Goal: Task Accomplishment & Management: Use online tool/utility

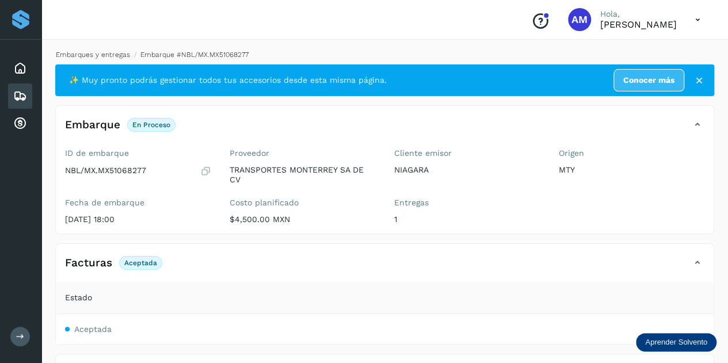
click at [112, 56] on link "Embarques y entregas" at bounding box center [93, 55] width 74 height 8
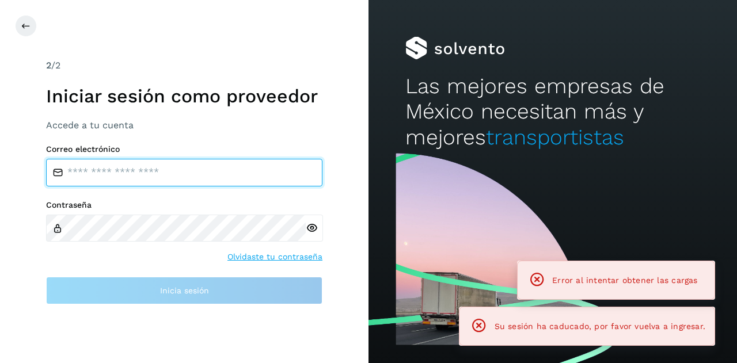
type input "**********"
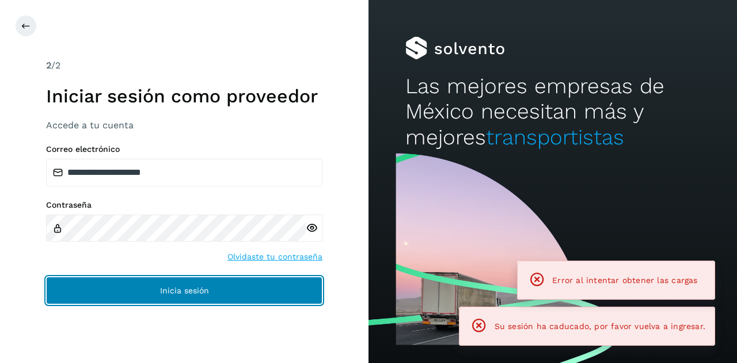
click at [197, 288] on span "Inicia sesión" at bounding box center [184, 291] width 49 height 8
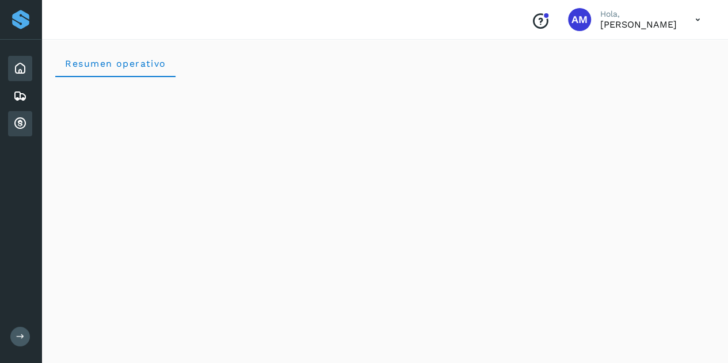
click at [19, 121] on icon at bounding box center [20, 124] width 14 height 14
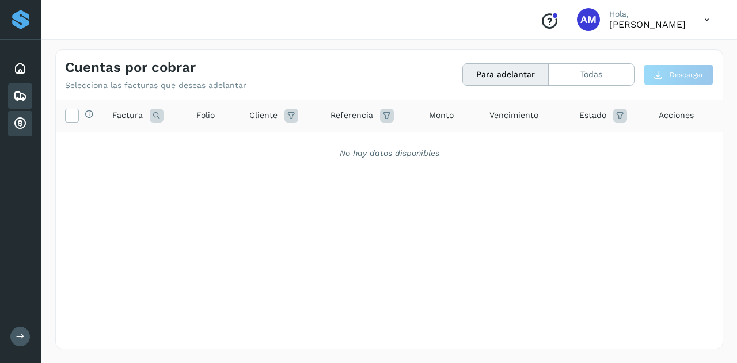
click at [18, 96] on icon at bounding box center [20, 96] width 14 height 14
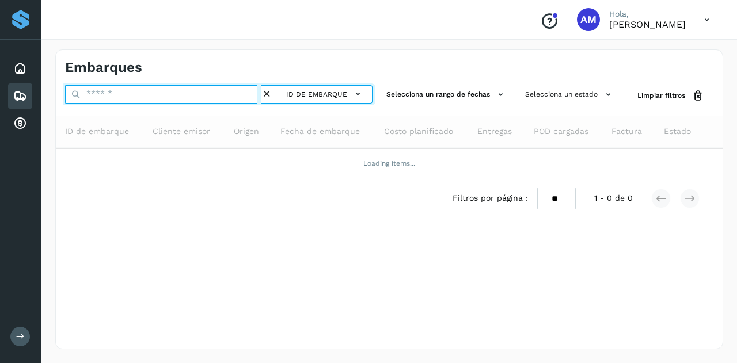
click at [107, 100] on input "text" at bounding box center [163, 94] width 196 height 18
paste input "**********"
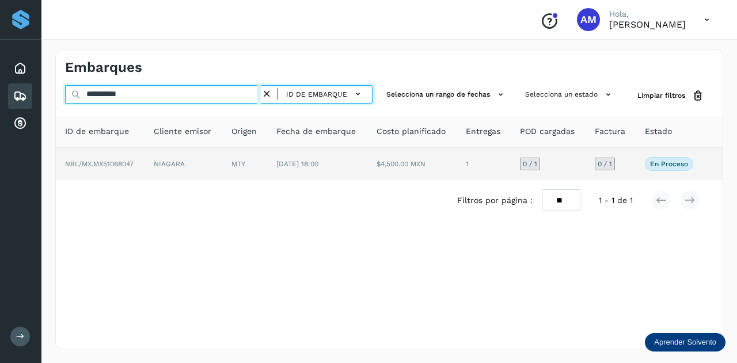
type input "**********"
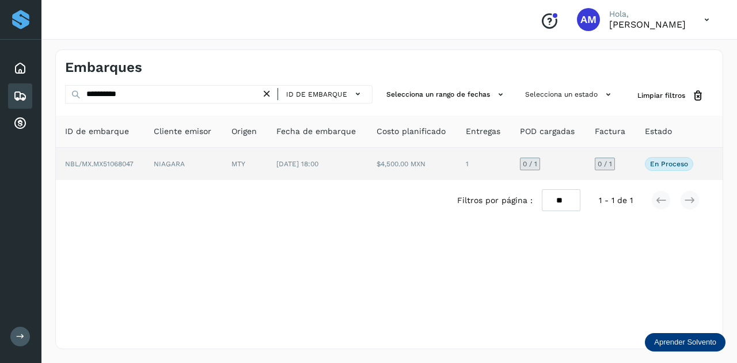
click at [222, 157] on td "NIAGARA" at bounding box center [244, 164] width 45 height 32
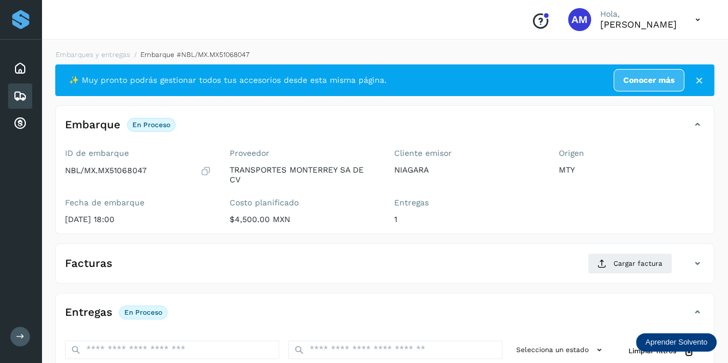
scroll to position [115, 0]
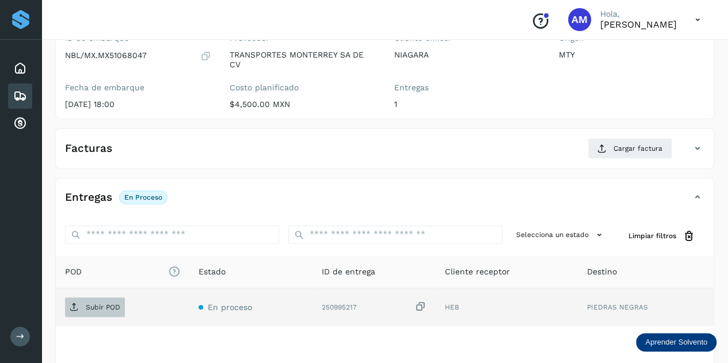
click at [73, 300] on span "Subir POD" at bounding box center [95, 307] width 60 height 18
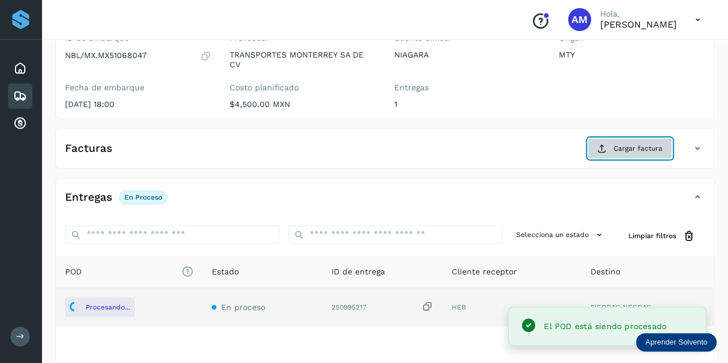
click at [599, 146] on icon at bounding box center [602, 148] width 9 height 9
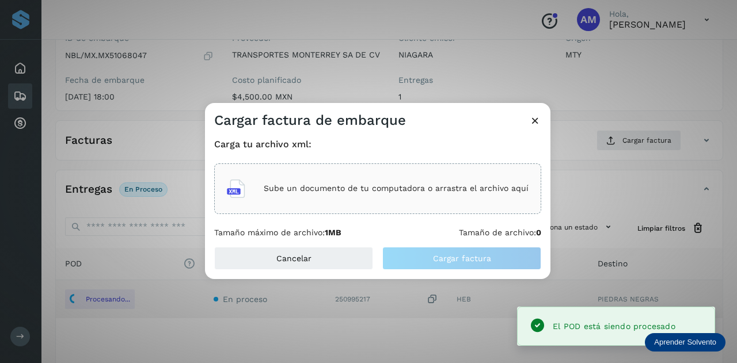
click at [407, 189] on p "Sube un documento de tu computadora o arrastra el archivo aquí" at bounding box center [396, 189] width 265 height 10
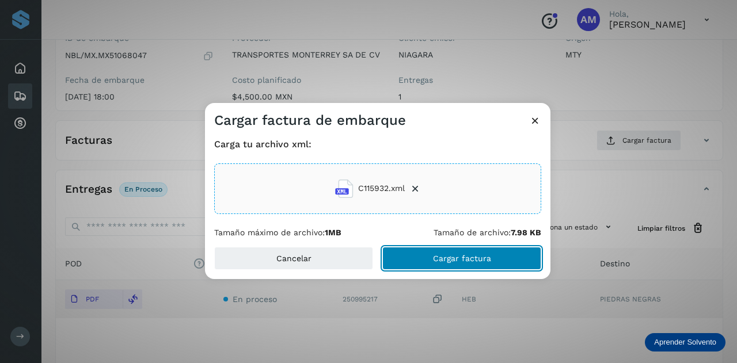
click at [416, 261] on button "Cargar factura" at bounding box center [461, 258] width 159 height 23
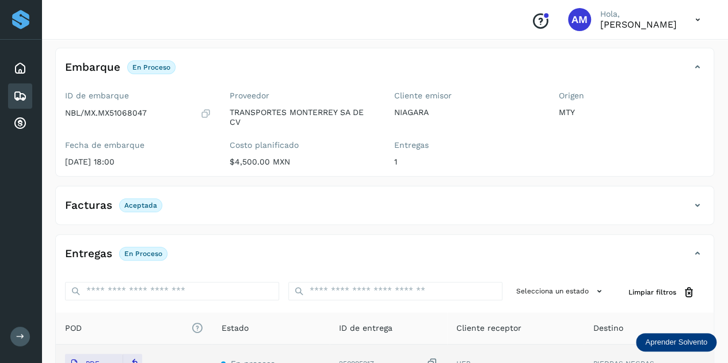
scroll to position [0, 0]
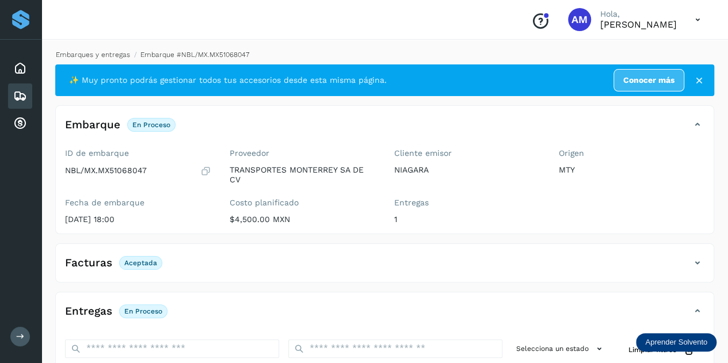
click at [107, 52] on link "Embarques y entregas" at bounding box center [93, 55] width 74 height 8
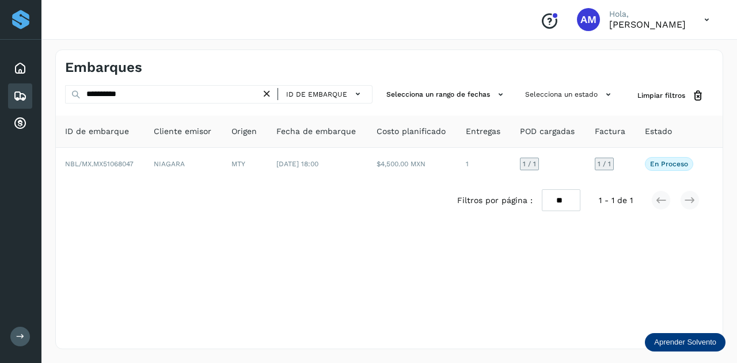
drag, startPoint x: 272, startPoint y: 96, endPoint x: 216, endPoint y: 95, distance: 55.3
click at [269, 97] on icon at bounding box center [267, 94] width 12 height 12
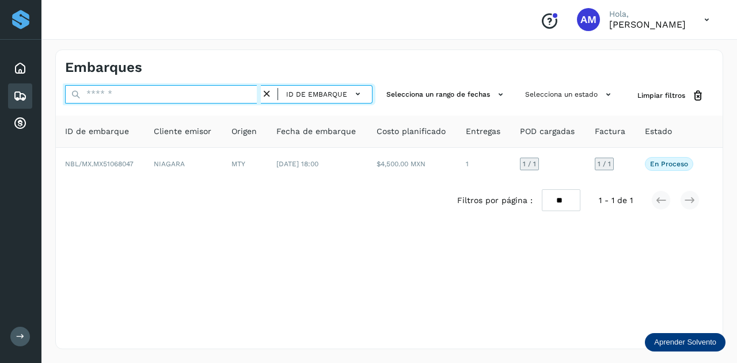
click at [216, 95] on input "text" at bounding box center [163, 94] width 196 height 18
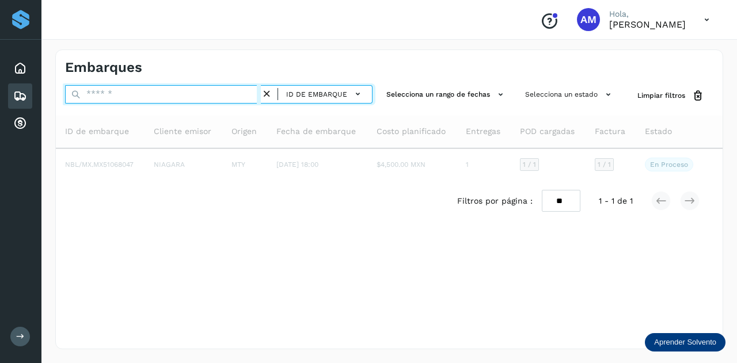
paste input "**********"
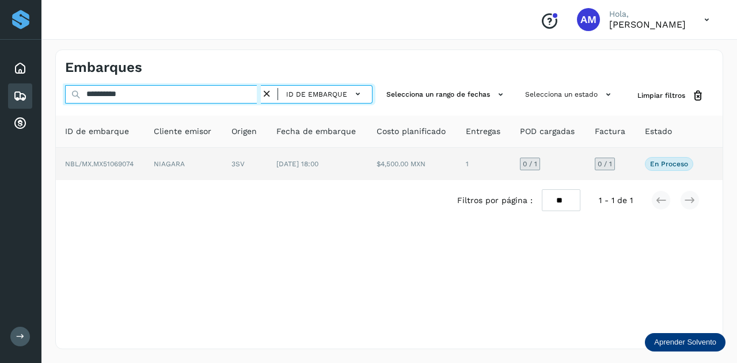
type input "**********"
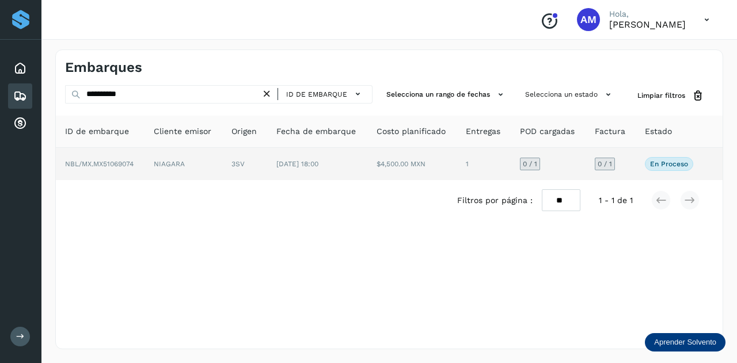
click at [222, 168] on td "NIAGARA" at bounding box center [244, 164] width 45 height 32
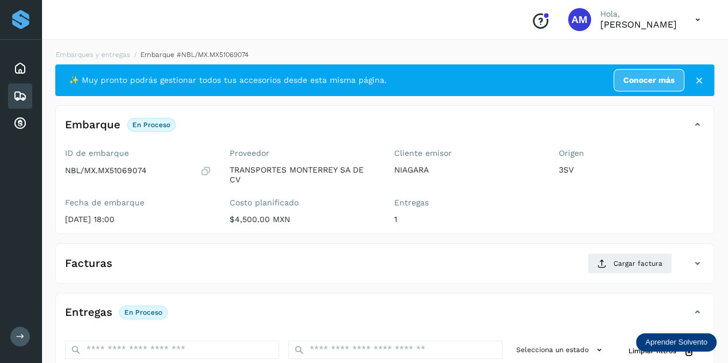
scroll to position [115, 0]
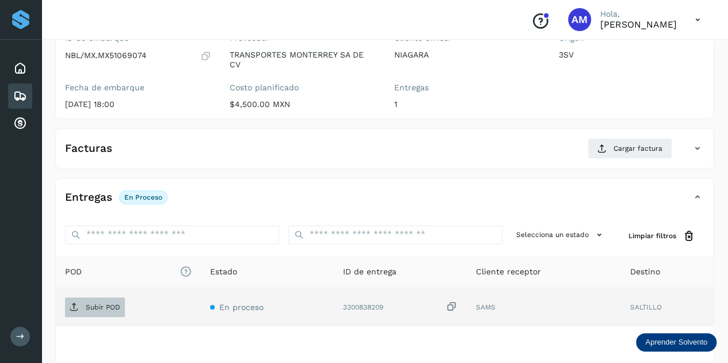
click at [115, 309] on p "Subir POD" at bounding box center [103, 307] width 35 height 8
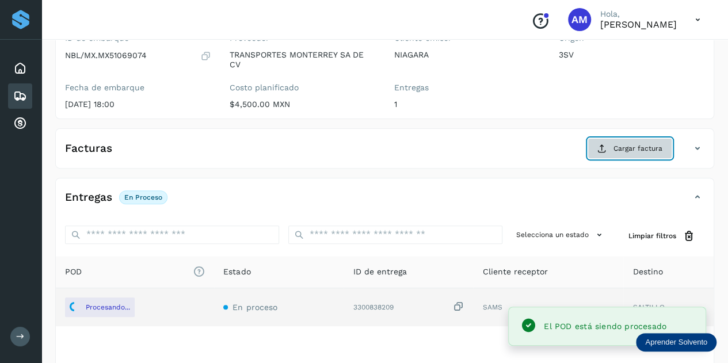
click at [626, 148] on span "Cargar factura" at bounding box center [638, 148] width 49 height 10
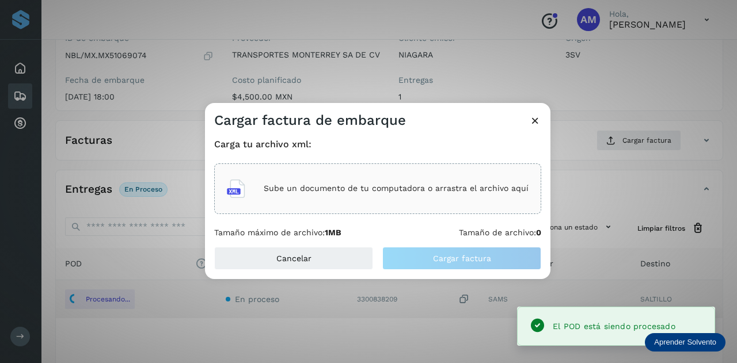
click at [340, 186] on p "Sube un documento de tu computadora o arrastra el archivo aquí" at bounding box center [396, 189] width 265 height 10
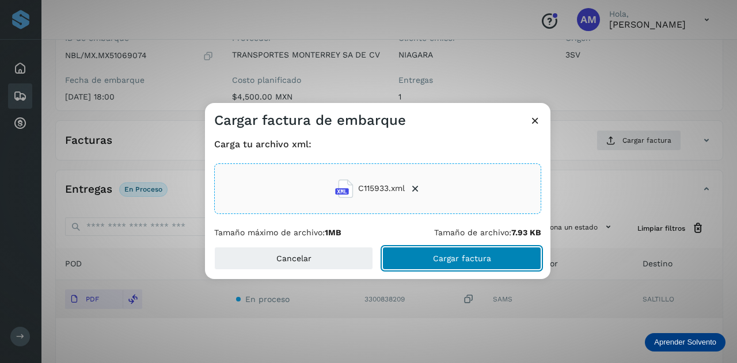
click at [424, 265] on button "Cargar factura" at bounding box center [461, 258] width 159 height 23
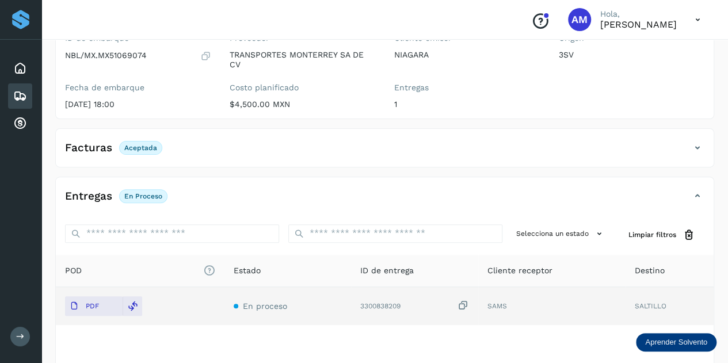
scroll to position [0, 0]
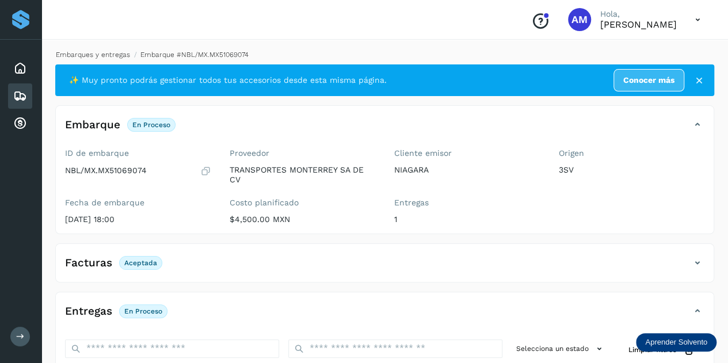
click at [112, 54] on link "Embarques y entregas" at bounding box center [93, 55] width 74 height 8
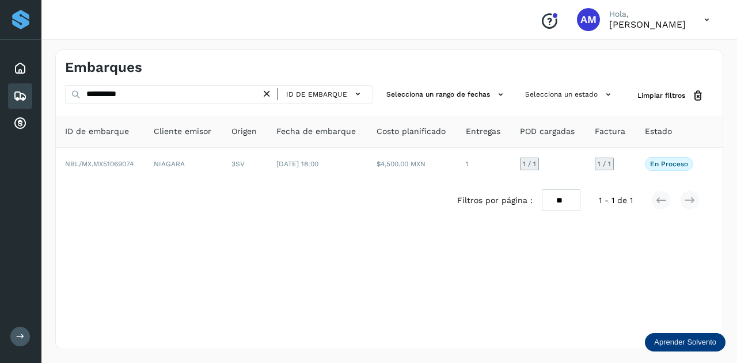
click at [268, 93] on icon at bounding box center [267, 94] width 12 height 12
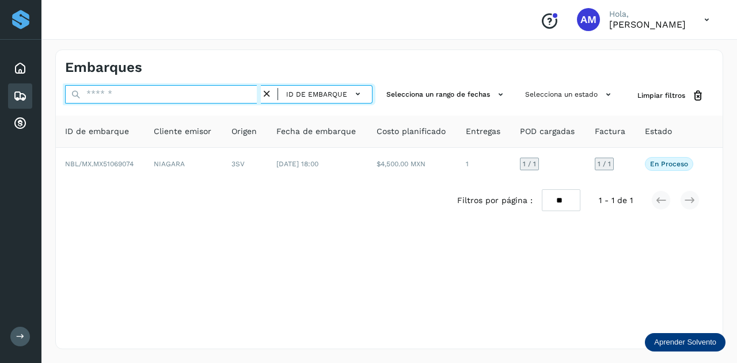
click at [244, 94] on input "text" at bounding box center [163, 94] width 196 height 18
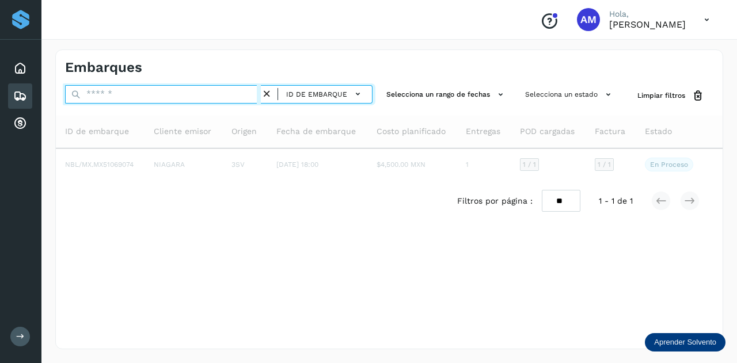
paste input "**********"
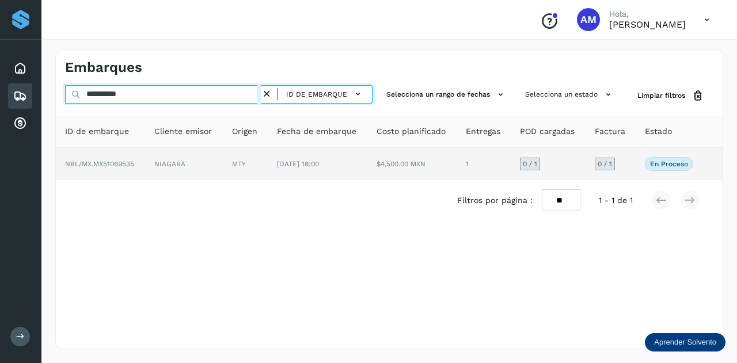
type input "**********"
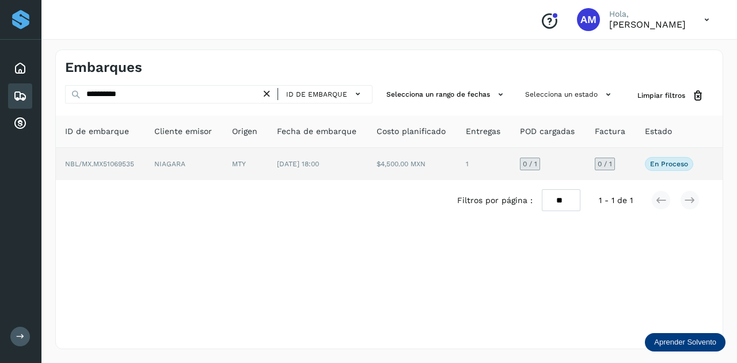
click at [268, 166] on td "MTY" at bounding box center [318, 164] width 100 height 32
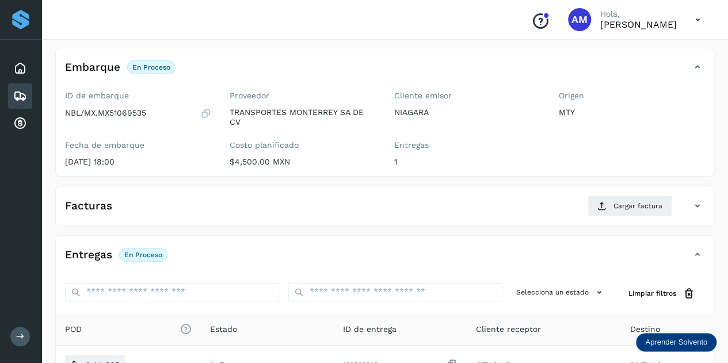
scroll to position [115, 0]
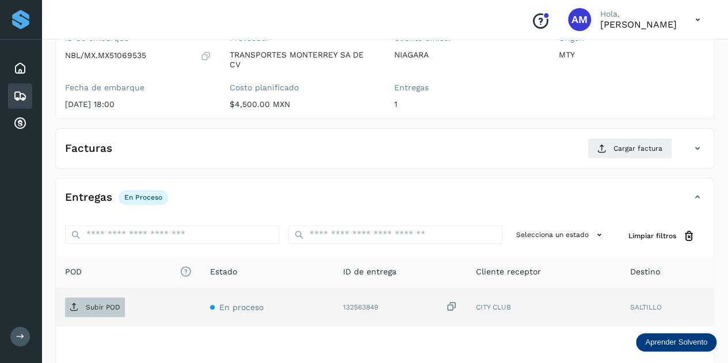
click at [116, 300] on span "Subir POD" at bounding box center [95, 307] width 60 height 18
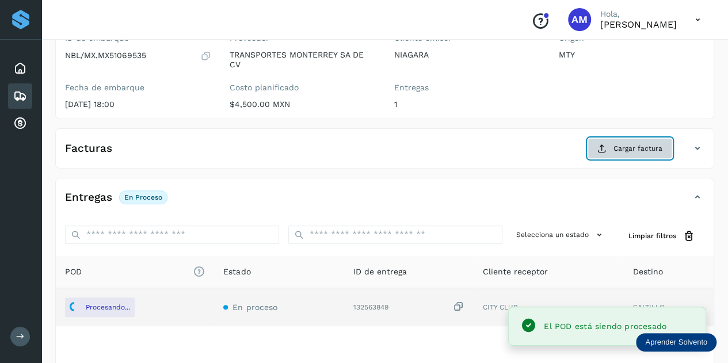
click at [621, 154] on button "Cargar factura" at bounding box center [630, 148] width 85 height 21
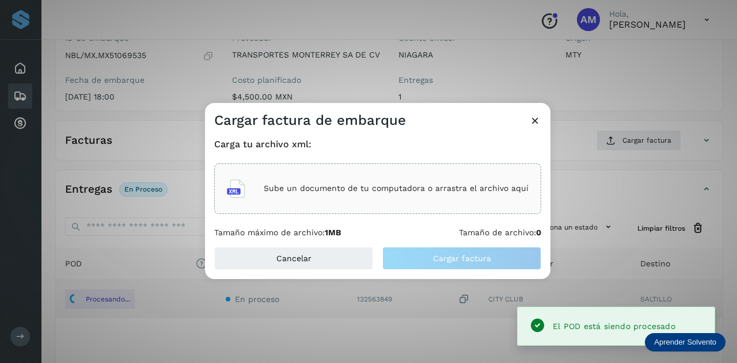
click at [418, 209] on div "Sube un documento de tu computadora o arrastra el archivo aquí" at bounding box center [377, 188] width 327 height 51
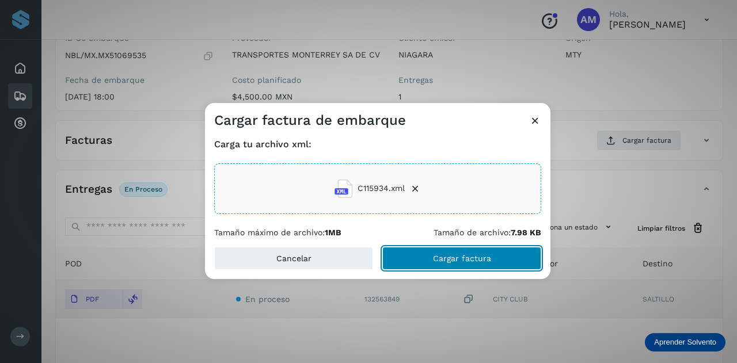
click at [456, 256] on span "Cargar factura" at bounding box center [462, 258] width 58 height 8
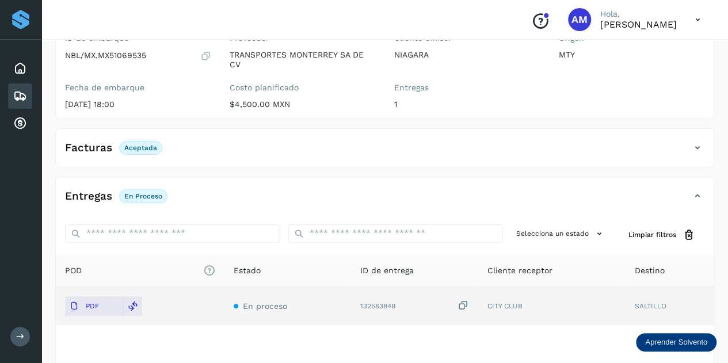
scroll to position [0, 0]
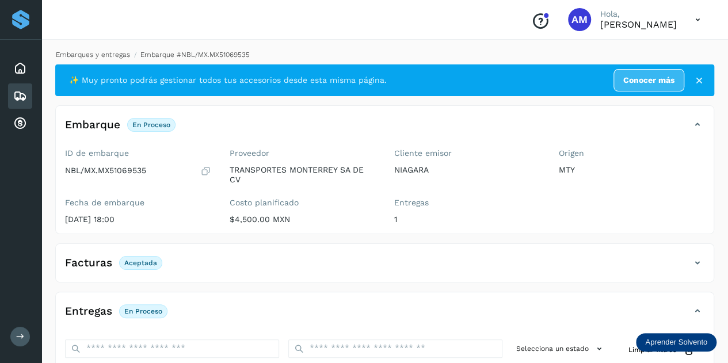
click at [88, 56] on link "Embarques y entregas" at bounding box center [93, 55] width 74 height 8
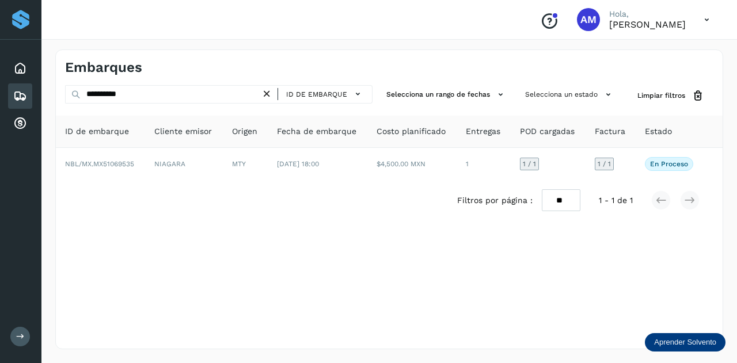
drag, startPoint x: 268, startPoint y: 93, endPoint x: 184, endPoint y: 90, distance: 84.7
click at [267, 93] on icon at bounding box center [267, 94] width 12 height 12
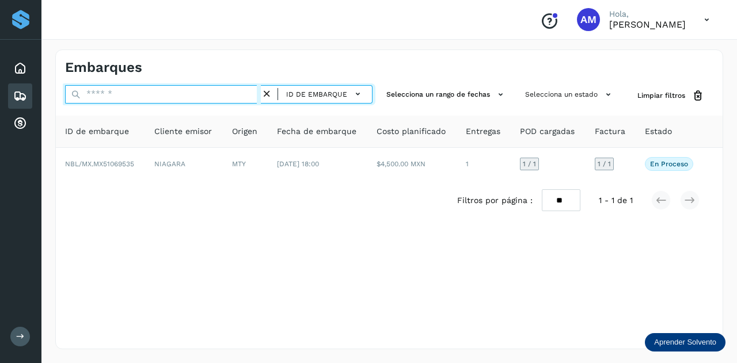
click at [184, 90] on input "text" at bounding box center [163, 94] width 196 height 18
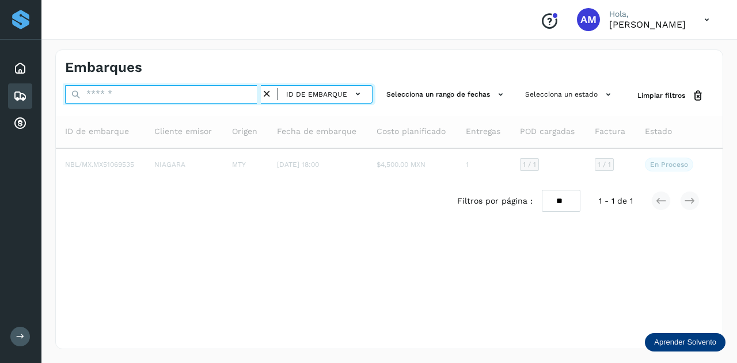
paste input "**********"
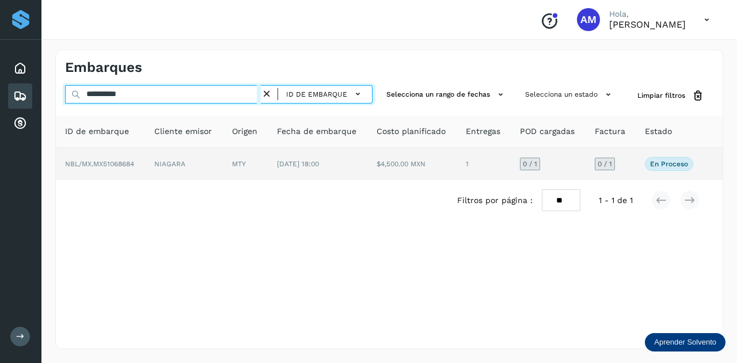
type input "**********"
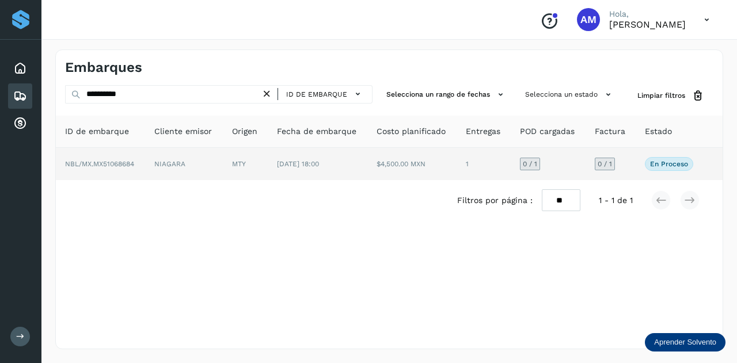
click at [268, 172] on td "MTY" at bounding box center [318, 164] width 100 height 32
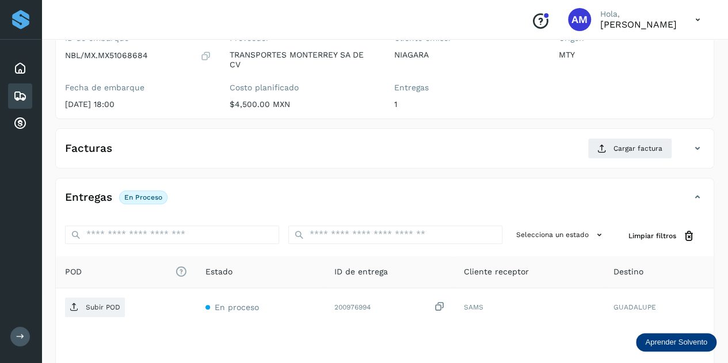
scroll to position [173, 0]
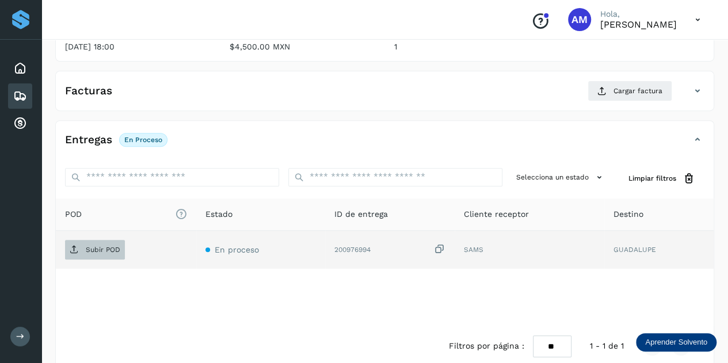
click at [106, 253] on span "Subir POD" at bounding box center [95, 250] width 60 height 18
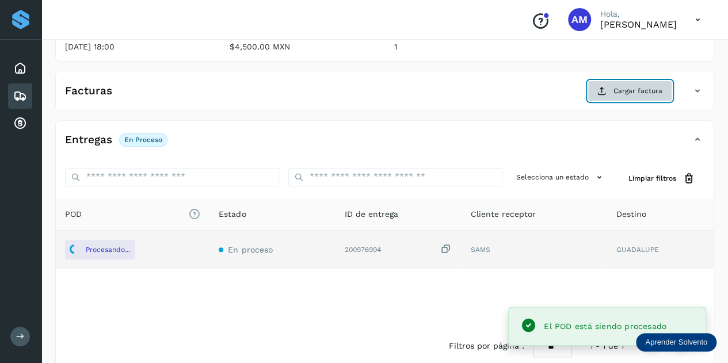
click at [610, 89] on button "Cargar factura" at bounding box center [630, 91] width 85 height 21
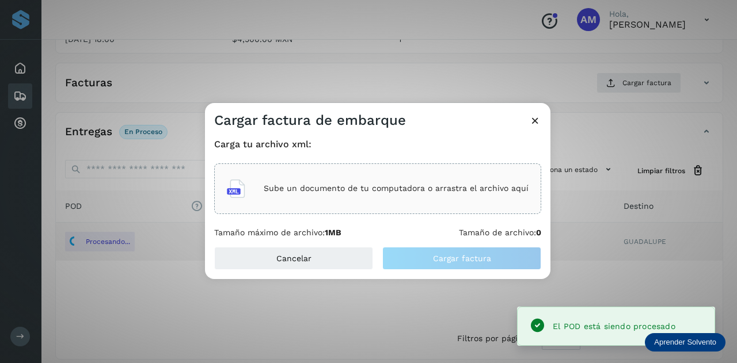
click at [377, 188] on p "Sube un documento de tu computadora o arrastra el archivo aquí" at bounding box center [396, 189] width 265 height 10
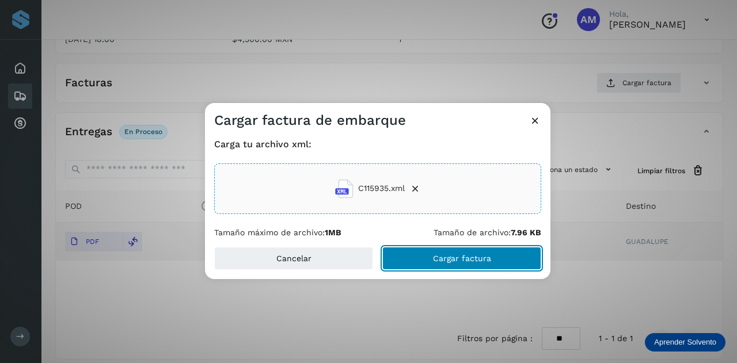
click at [415, 264] on button "Cargar factura" at bounding box center [461, 258] width 159 height 23
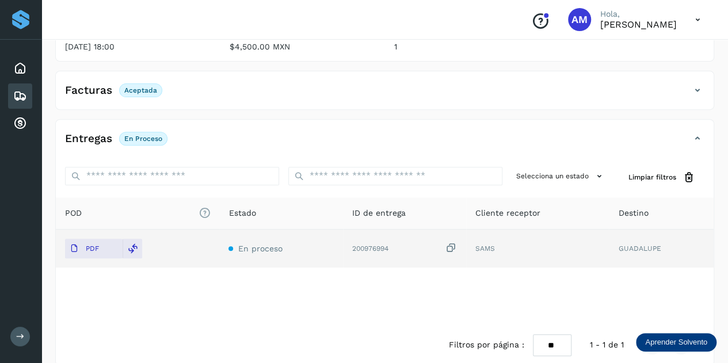
scroll to position [0, 0]
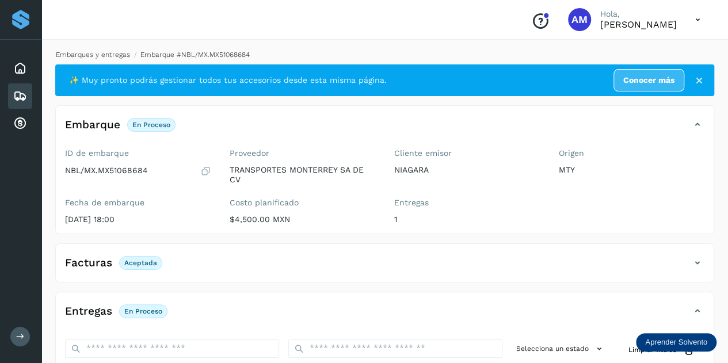
click at [93, 51] on link "Embarques y entregas" at bounding box center [93, 55] width 74 height 8
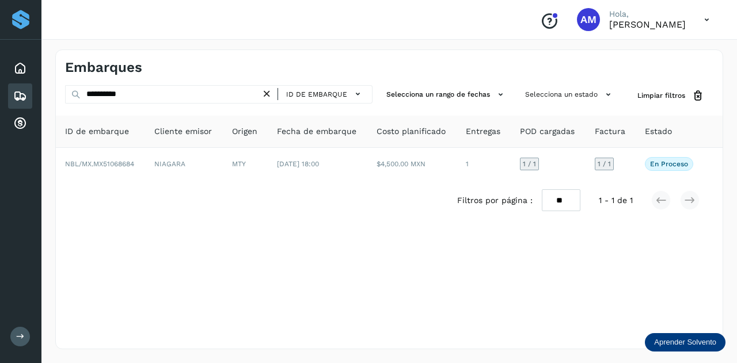
drag, startPoint x: 272, startPoint y: 96, endPoint x: 218, endPoint y: 96, distance: 54.1
click at [269, 96] on icon at bounding box center [267, 94] width 12 height 12
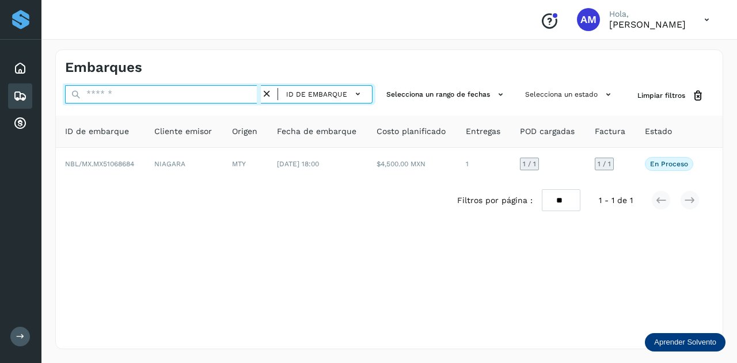
click at [218, 96] on input "text" at bounding box center [163, 94] width 196 height 18
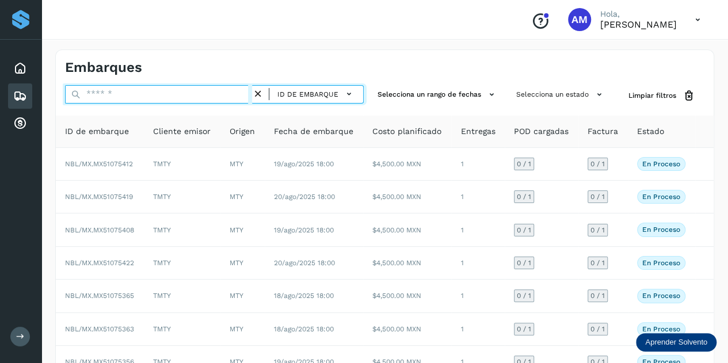
paste input "**********"
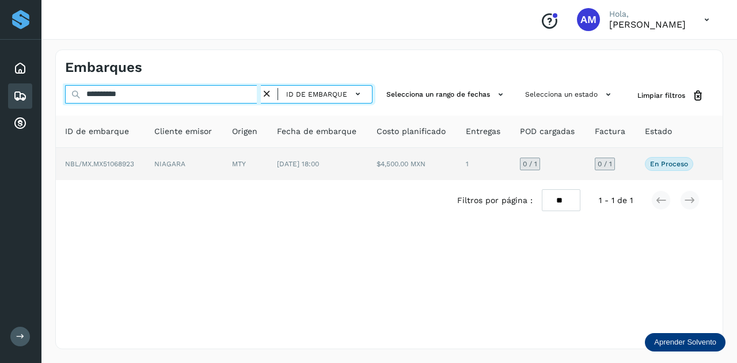
type input "**********"
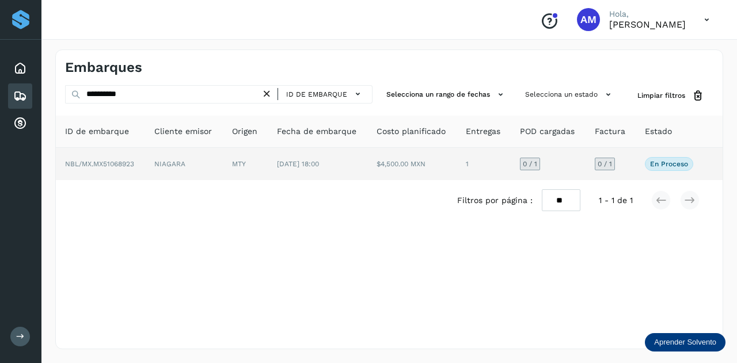
click at [223, 158] on td "NIAGARA" at bounding box center [245, 164] width 45 height 32
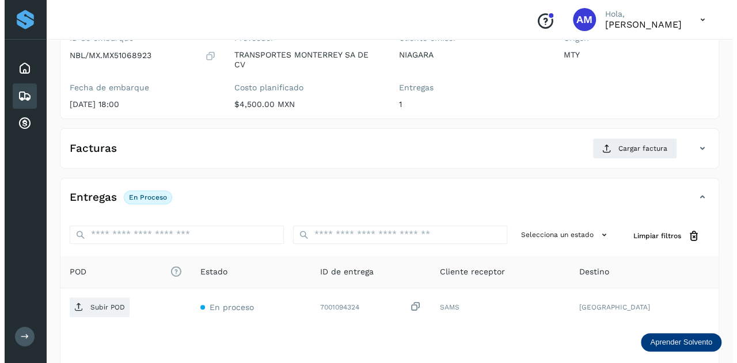
scroll to position [188, 0]
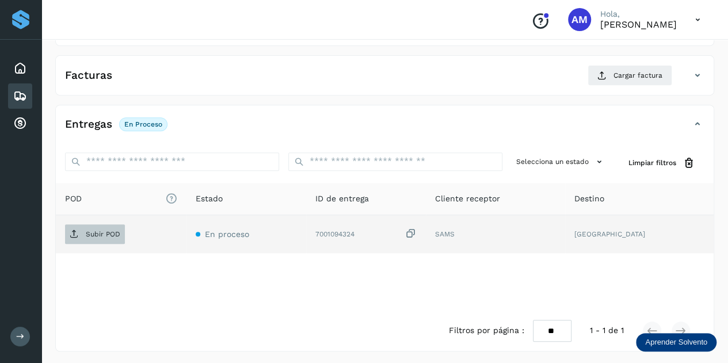
click at [92, 241] on button "Subir POD" at bounding box center [95, 234] width 60 height 20
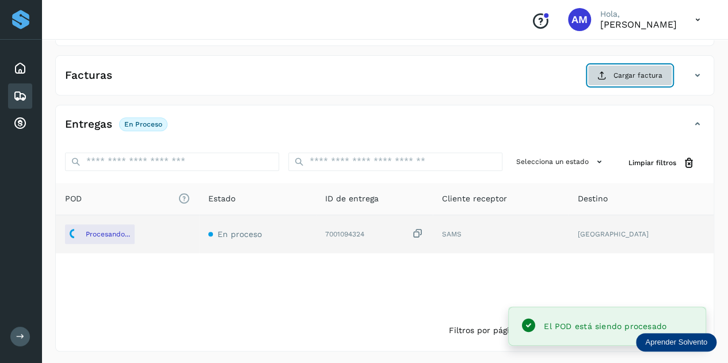
click at [612, 77] on button "Cargar factura" at bounding box center [630, 75] width 85 height 21
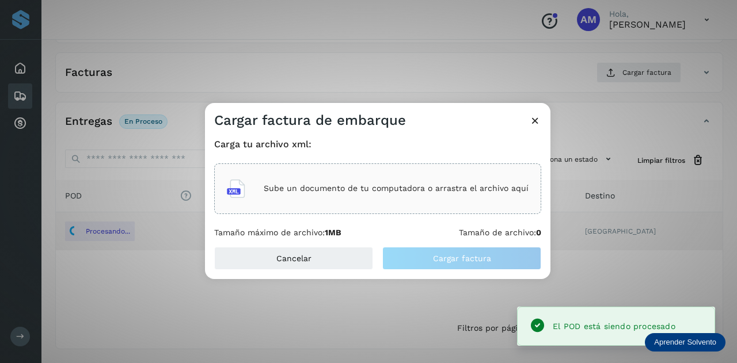
click at [252, 175] on div "Sube un documento de tu computadora o arrastra el archivo aquí" at bounding box center [378, 188] width 302 height 31
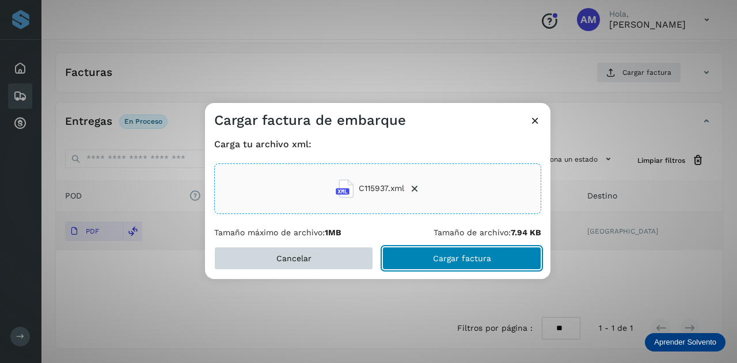
drag, startPoint x: 445, startPoint y: 260, endPoint x: 219, endPoint y: 249, distance: 226.5
click at [442, 260] on span "Cargar factura" at bounding box center [462, 258] width 58 height 8
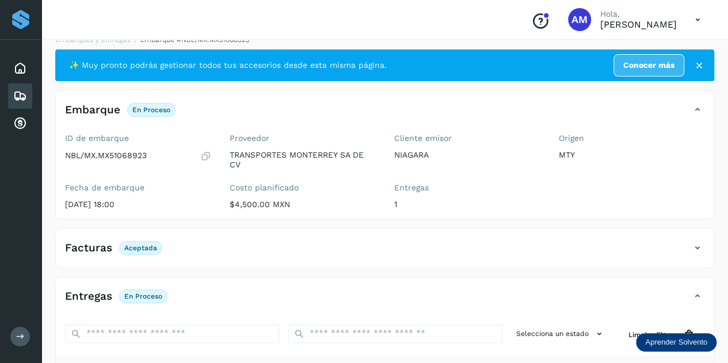
scroll to position [0, 0]
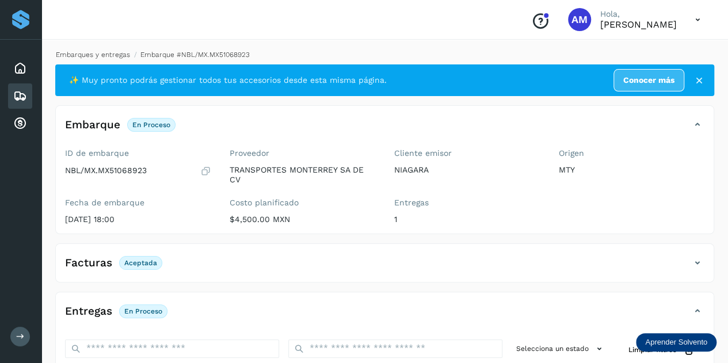
click at [113, 54] on link "Embarques y entregas" at bounding box center [93, 55] width 74 height 8
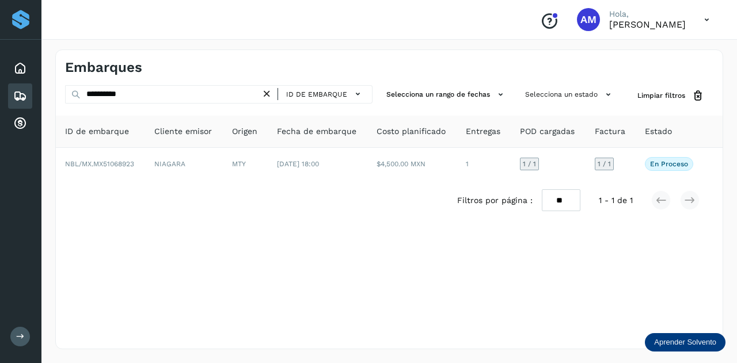
click at [268, 93] on icon at bounding box center [267, 94] width 12 height 12
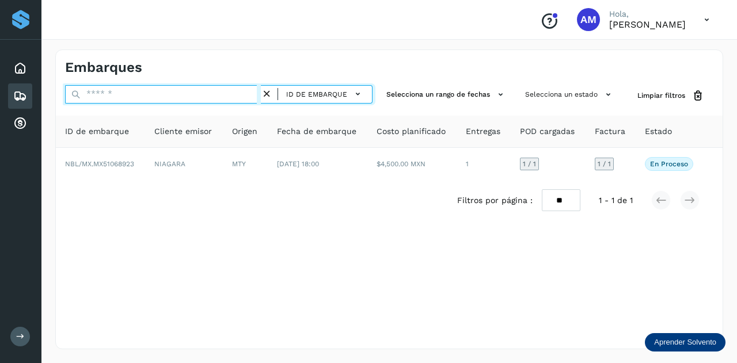
click at [211, 92] on input "text" at bounding box center [163, 94] width 196 height 18
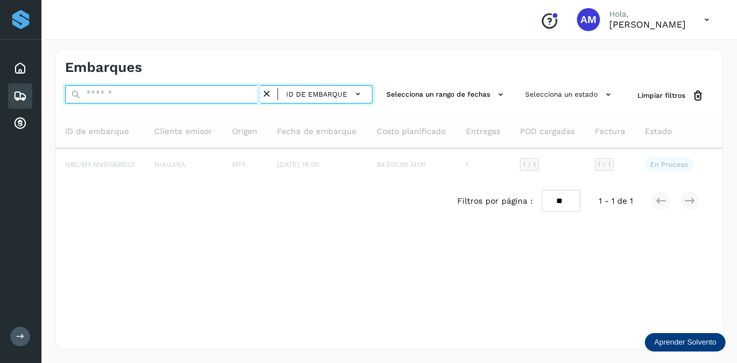
paste input "**********"
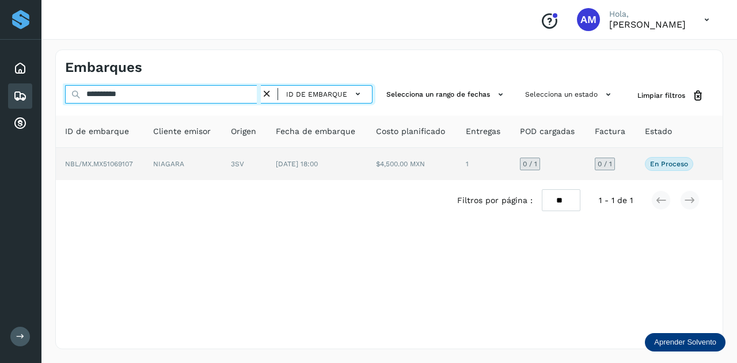
type input "**********"
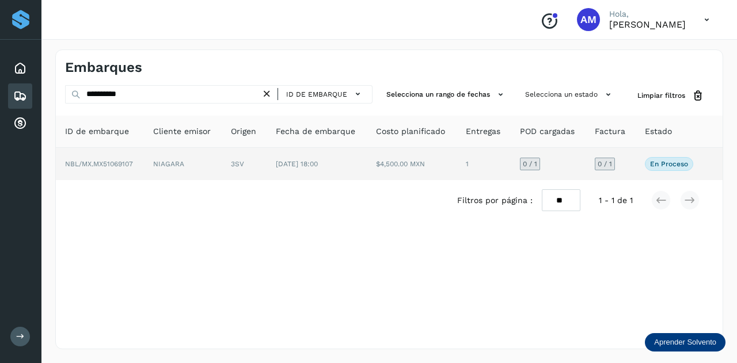
click at [222, 173] on td "NIAGARA" at bounding box center [244, 164] width 45 height 32
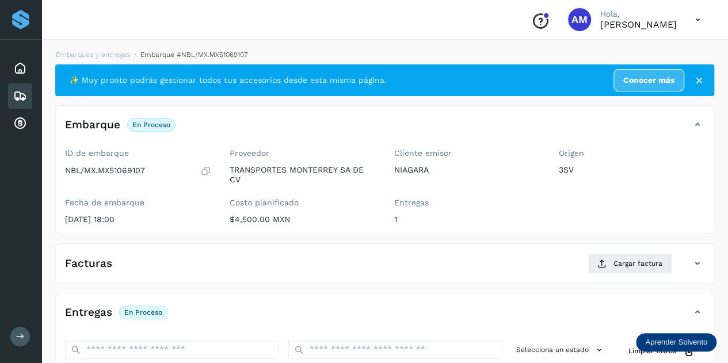
scroll to position [115, 0]
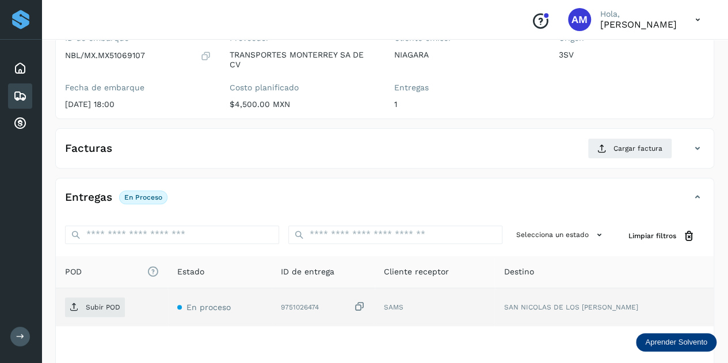
click at [124, 300] on div "Subir POD" at bounding box center [112, 308] width 94 height 20
click at [114, 306] on p "Subir POD" at bounding box center [103, 307] width 35 height 8
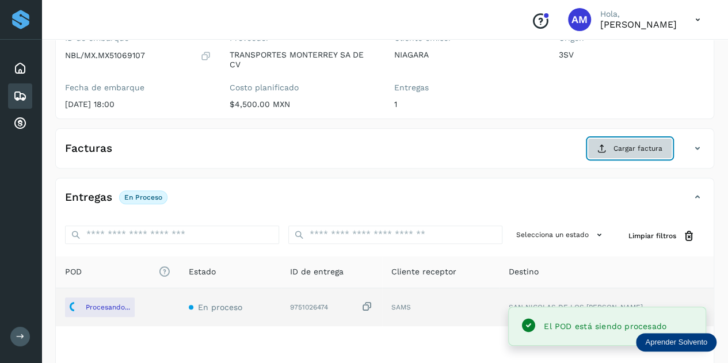
click at [626, 155] on button "Cargar factura" at bounding box center [630, 148] width 85 height 21
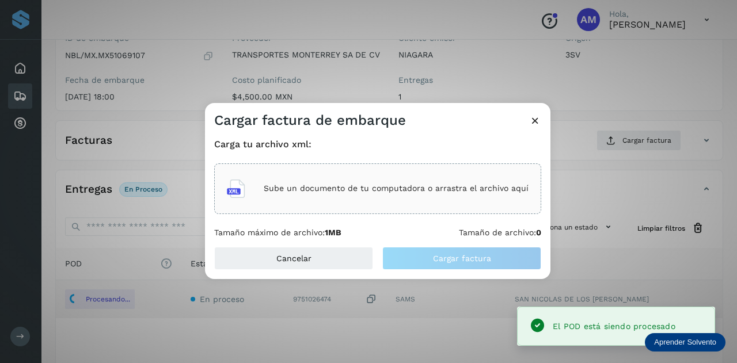
click at [336, 176] on div "Sube un documento de tu computadora o arrastra el archivo aquí" at bounding box center [378, 188] width 302 height 31
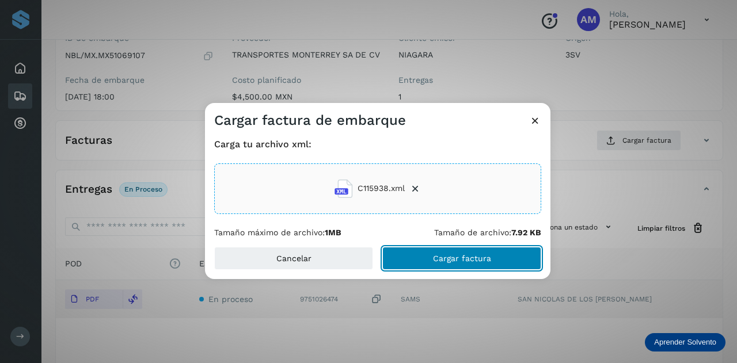
drag, startPoint x: 425, startPoint y: 256, endPoint x: 373, endPoint y: 257, distance: 52.4
click at [424, 256] on button "Cargar factura" at bounding box center [461, 258] width 159 height 23
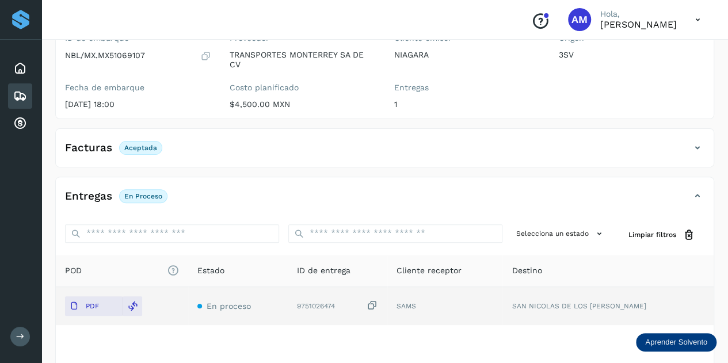
scroll to position [0, 0]
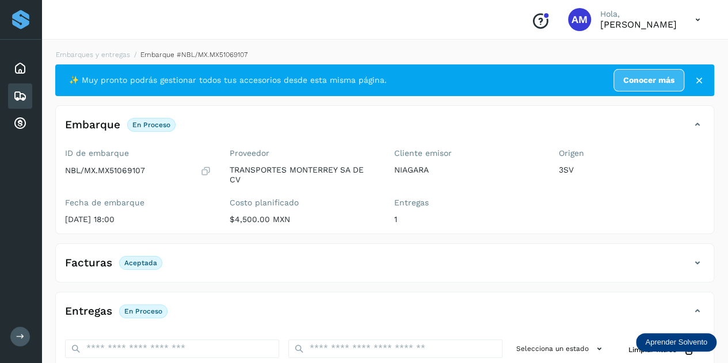
click at [130, 59] on li "Embarques y entregas" at bounding box center [188, 55] width 117 height 10
click at [93, 51] on link "Embarques y entregas" at bounding box center [93, 55] width 74 height 8
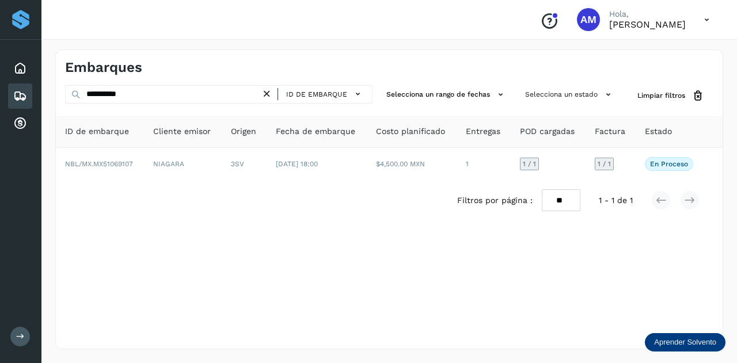
click at [267, 97] on icon at bounding box center [267, 94] width 12 height 12
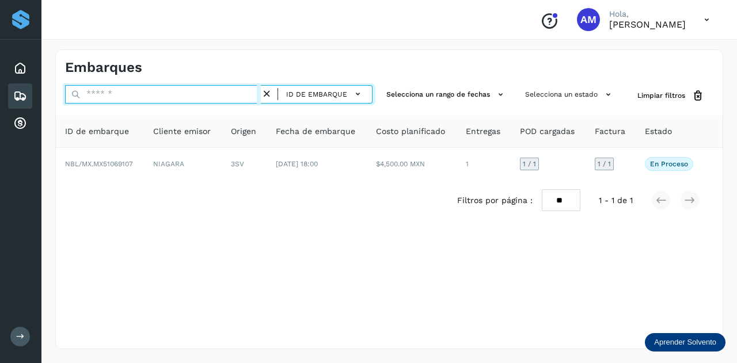
click at [218, 94] on input "text" at bounding box center [163, 94] width 196 height 18
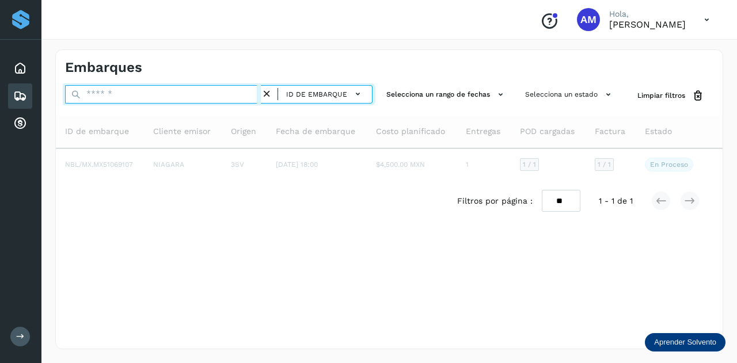
paste input "**********"
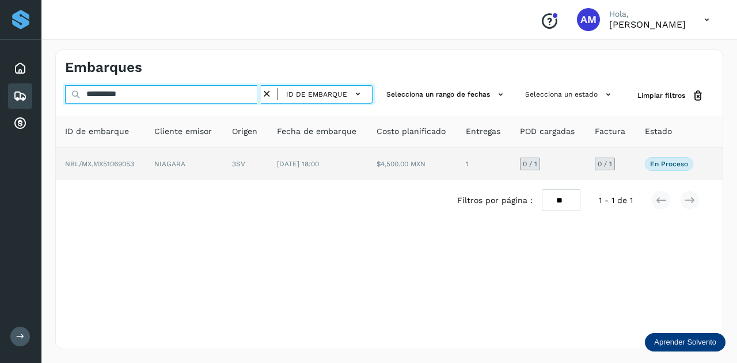
type input "**********"
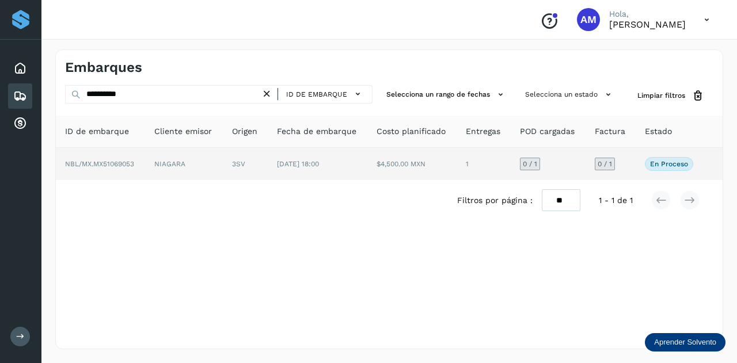
click at [145, 157] on td "NBL/MX.MX51069053" at bounding box center [184, 164] width 78 height 32
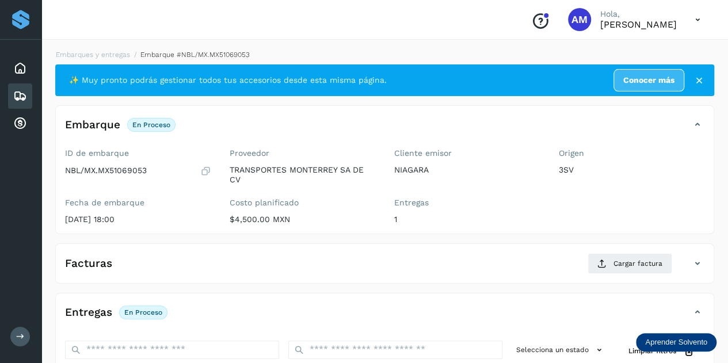
scroll to position [115, 0]
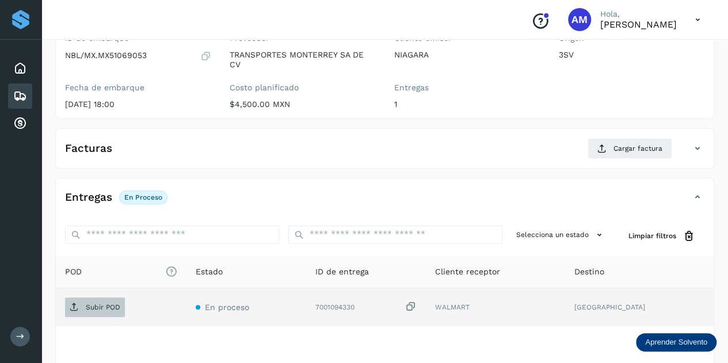
click at [93, 299] on span "Subir POD" at bounding box center [95, 307] width 60 height 18
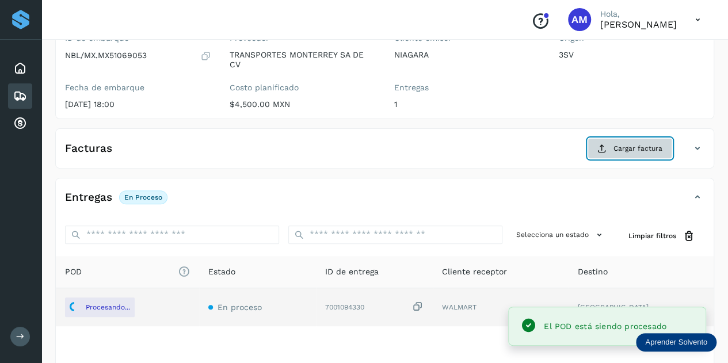
click at [618, 147] on span "Cargar factura" at bounding box center [638, 148] width 49 height 10
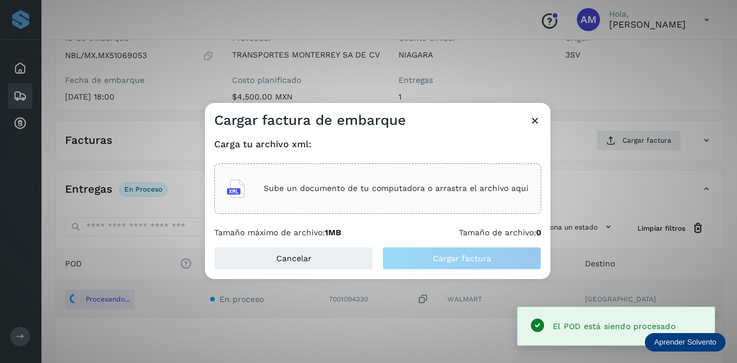
click at [364, 183] on div "Sube un documento de tu computadora o arrastra el archivo aquí" at bounding box center [378, 188] width 302 height 31
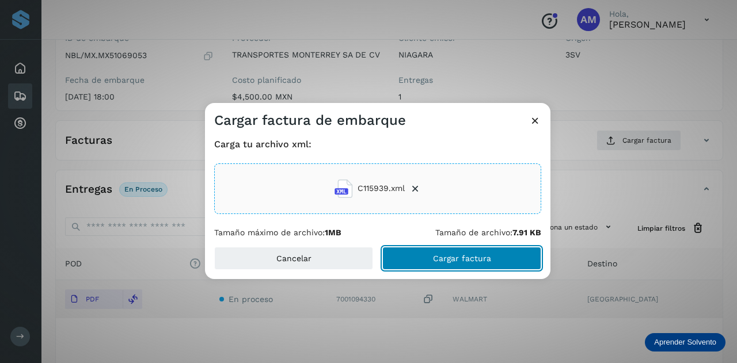
click at [413, 258] on button "Cargar factura" at bounding box center [461, 258] width 159 height 23
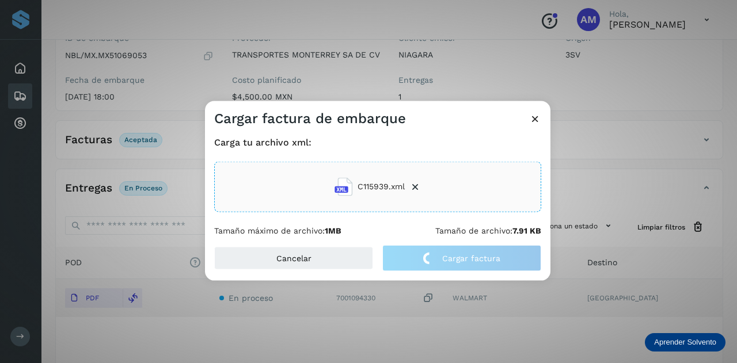
drag, startPoint x: 440, startPoint y: 157, endPoint x: 451, endPoint y: 66, distance: 91.7
click at [451, 66] on div "Cargar factura de embarque Carga tu archivo xml: C115939.xml Tamaño máximo de a…" at bounding box center [368, 181] width 737 height 363
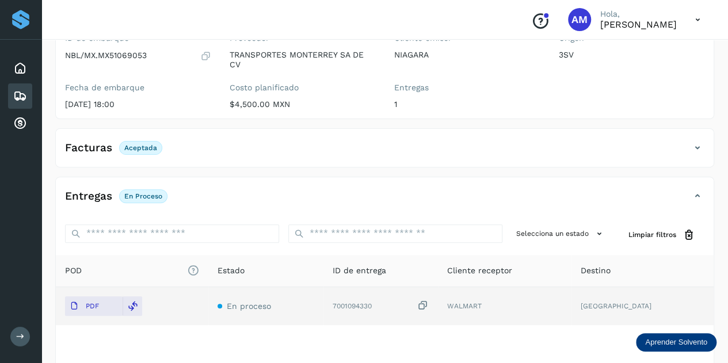
scroll to position [0, 0]
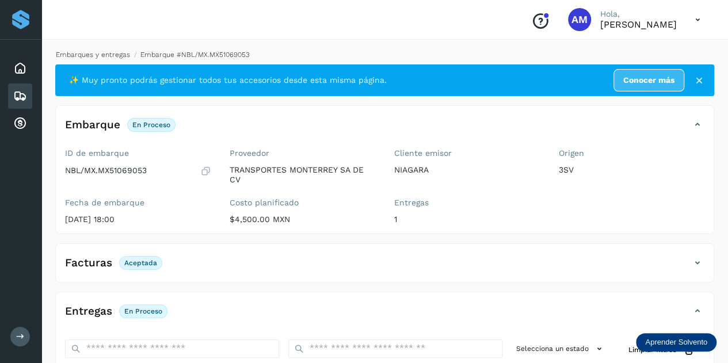
click at [114, 55] on link "Embarques y entregas" at bounding box center [93, 55] width 74 height 8
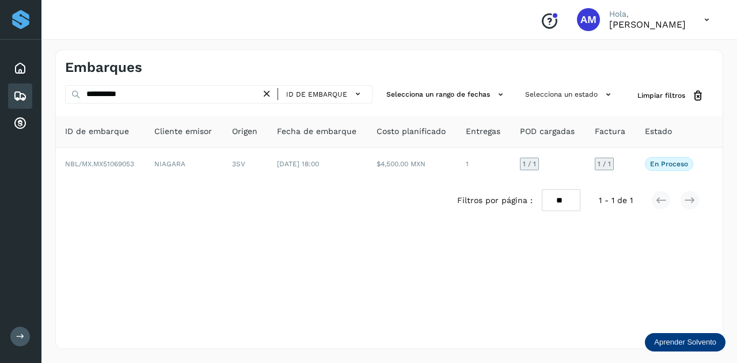
click at [267, 90] on icon at bounding box center [267, 94] width 12 height 12
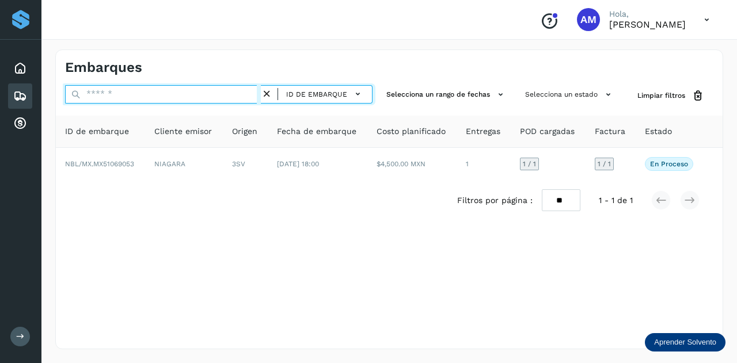
click at [260, 93] on input "text" at bounding box center [163, 94] width 196 height 18
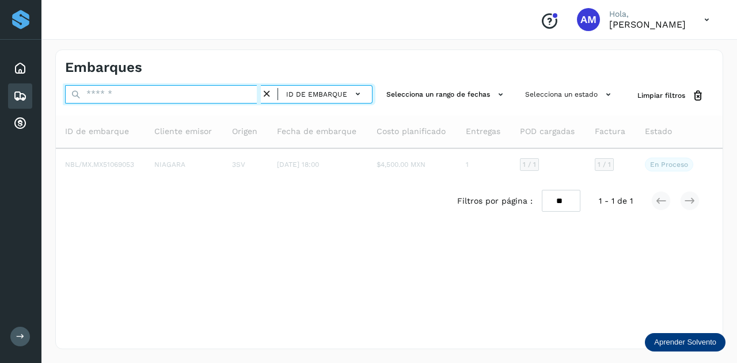
paste input "**********"
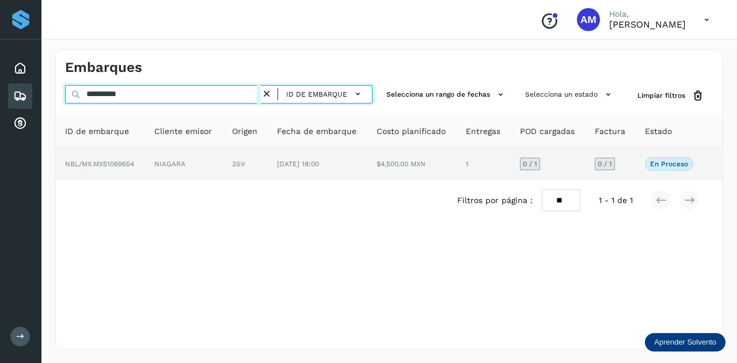
type input "**********"
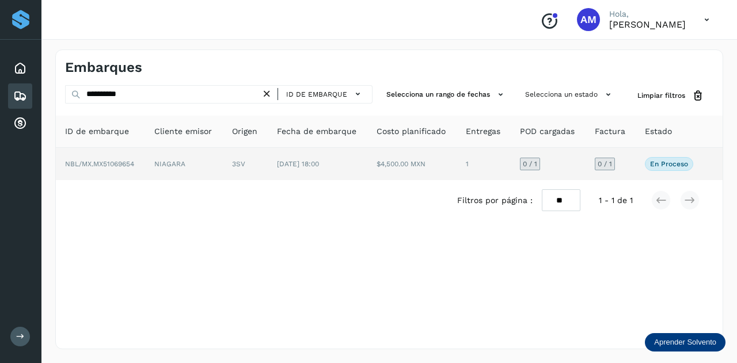
click at [268, 159] on td "3SV" at bounding box center [318, 164] width 100 height 32
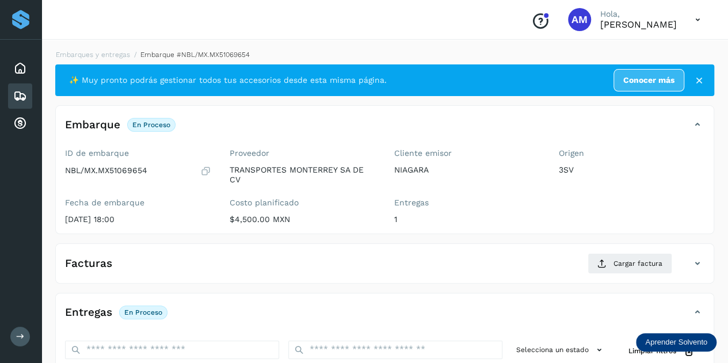
scroll to position [173, 0]
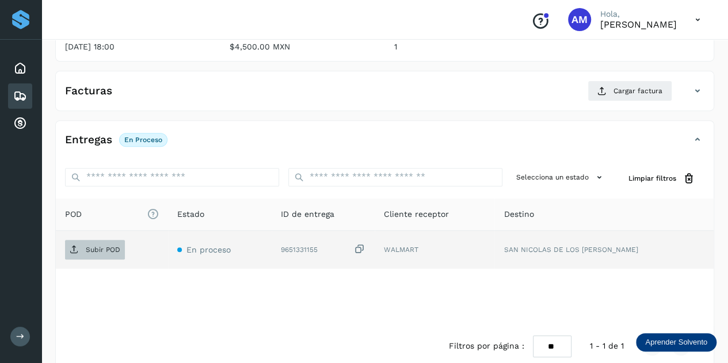
click at [91, 250] on p "Subir POD" at bounding box center [103, 250] width 35 height 8
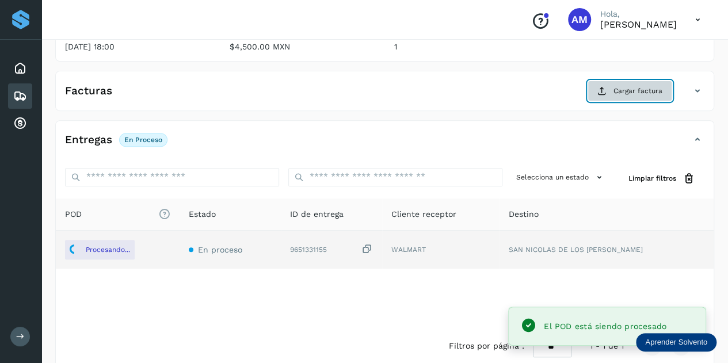
click at [620, 90] on span "Cargar factura" at bounding box center [638, 91] width 49 height 10
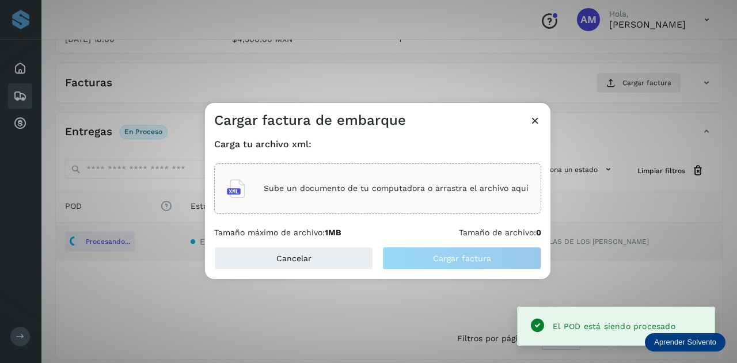
click at [446, 170] on div "Sube un documento de tu computadora o arrastra el archivo aquí" at bounding box center [377, 188] width 327 height 51
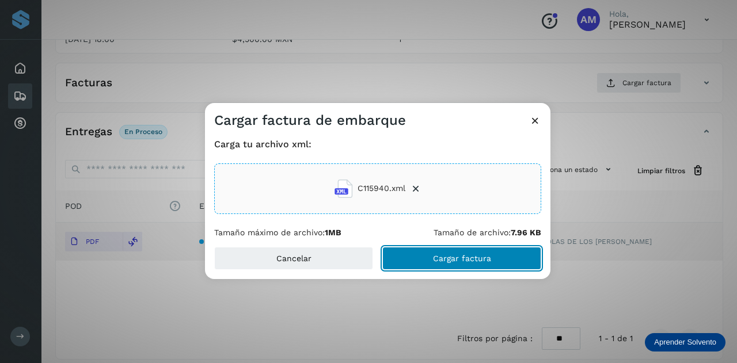
click at [437, 264] on button "Cargar factura" at bounding box center [461, 258] width 159 height 23
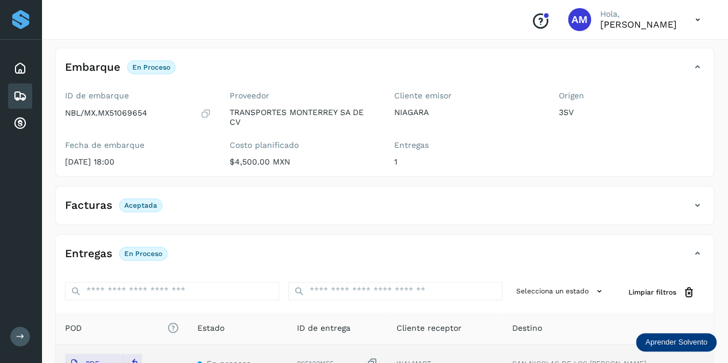
scroll to position [0, 0]
